Goal: Task Accomplishment & Management: Complete application form

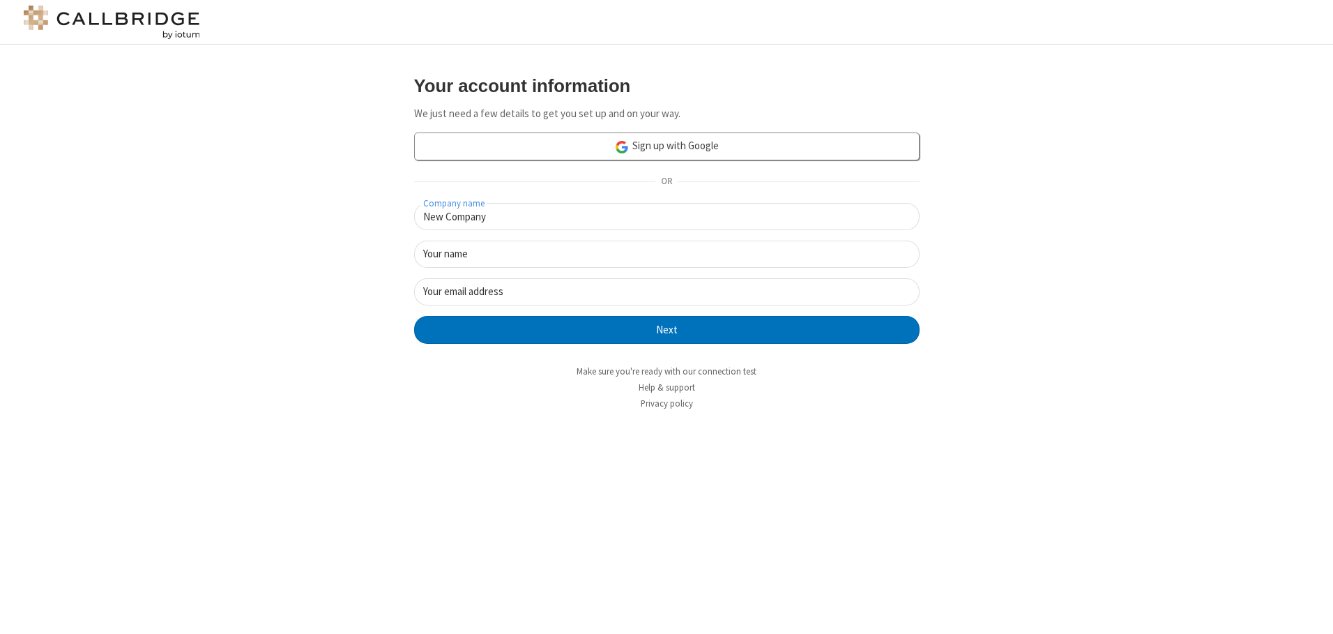
type input "New Company"
type input "New User"
type input "newUser@newUser.freesmackdown.b"
click button "Next" at bounding box center [666, 330] width 505 height 28
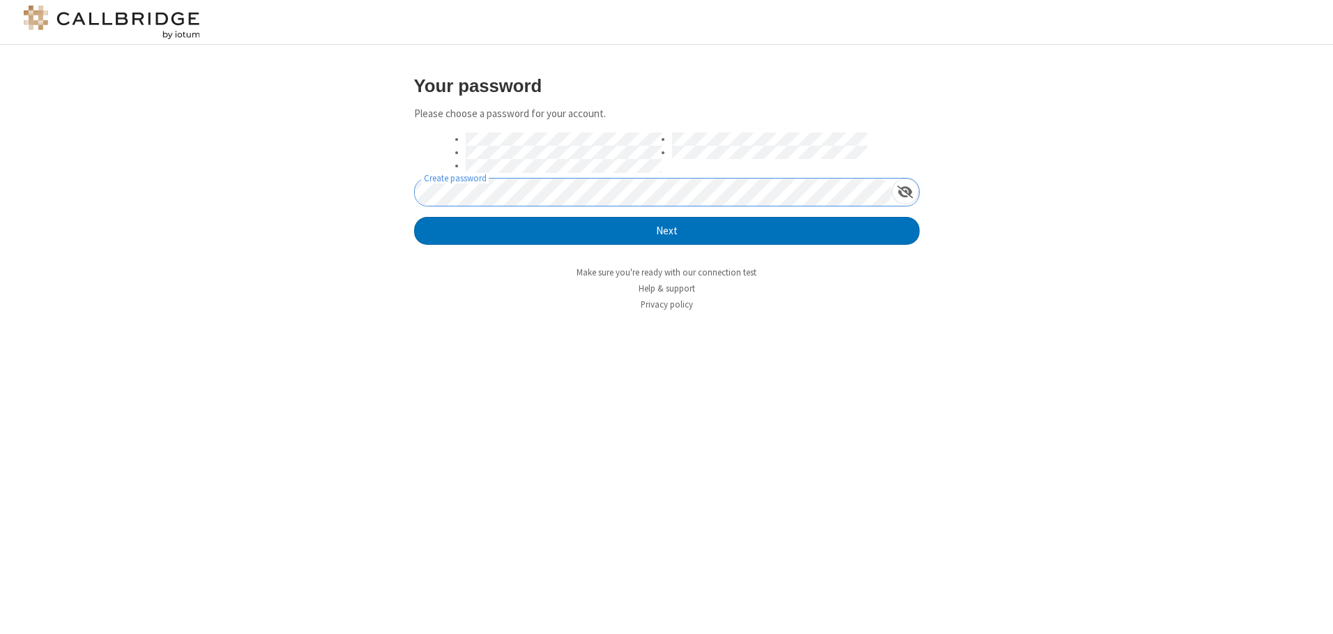
click at [414, 217] on button "Next" at bounding box center [666, 231] width 505 height 28
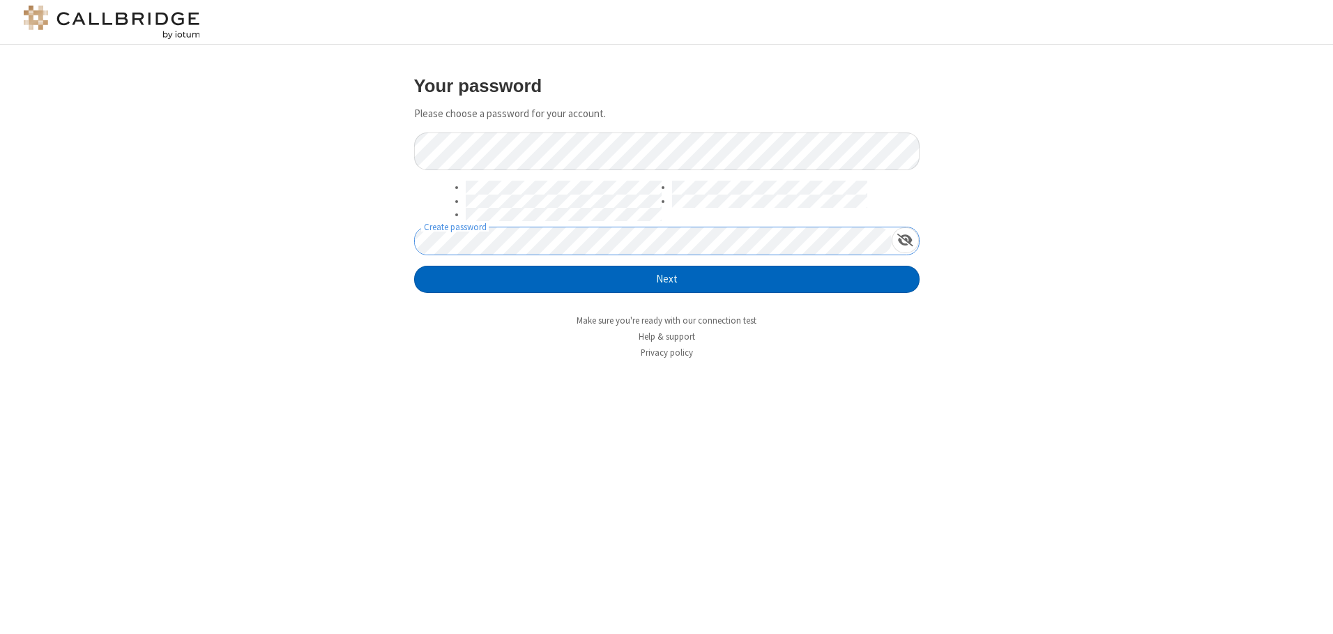
click at [666, 279] on button "Next" at bounding box center [666, 280] width 505 height 28
